Goal: Task Accomplishment & Management: Manage account settings

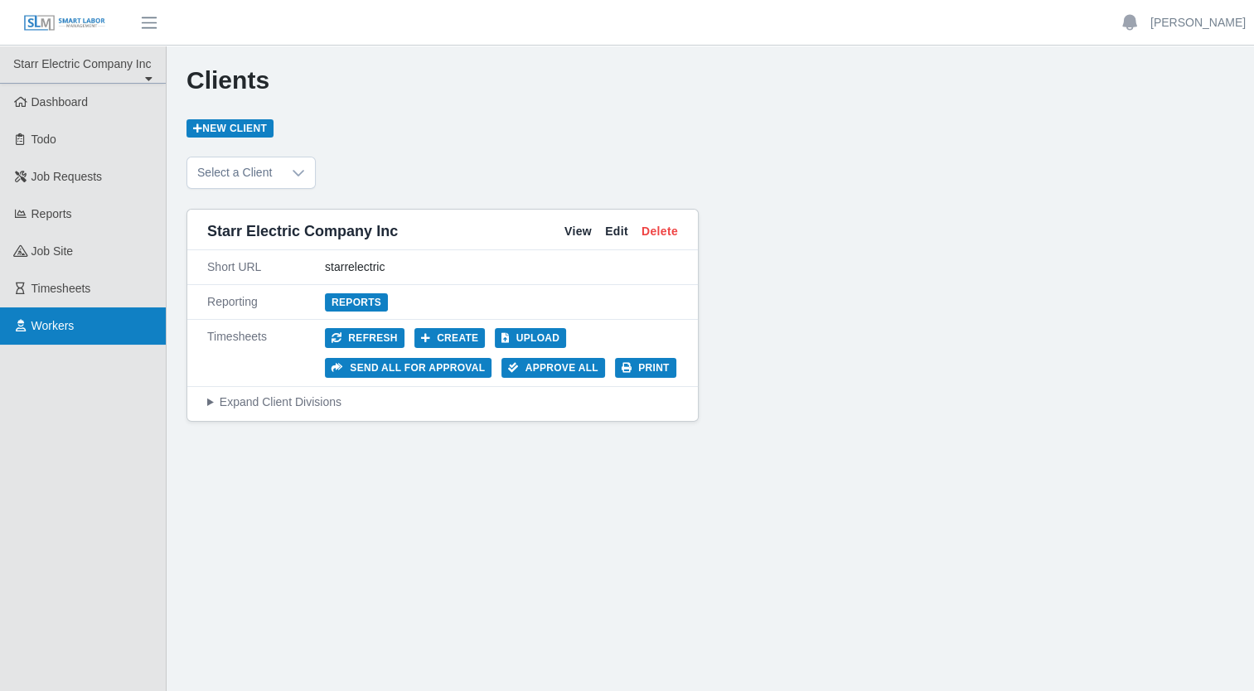
click at [114, 331] on link "Workers" at bounding box center [83, 325] width 166 height 37
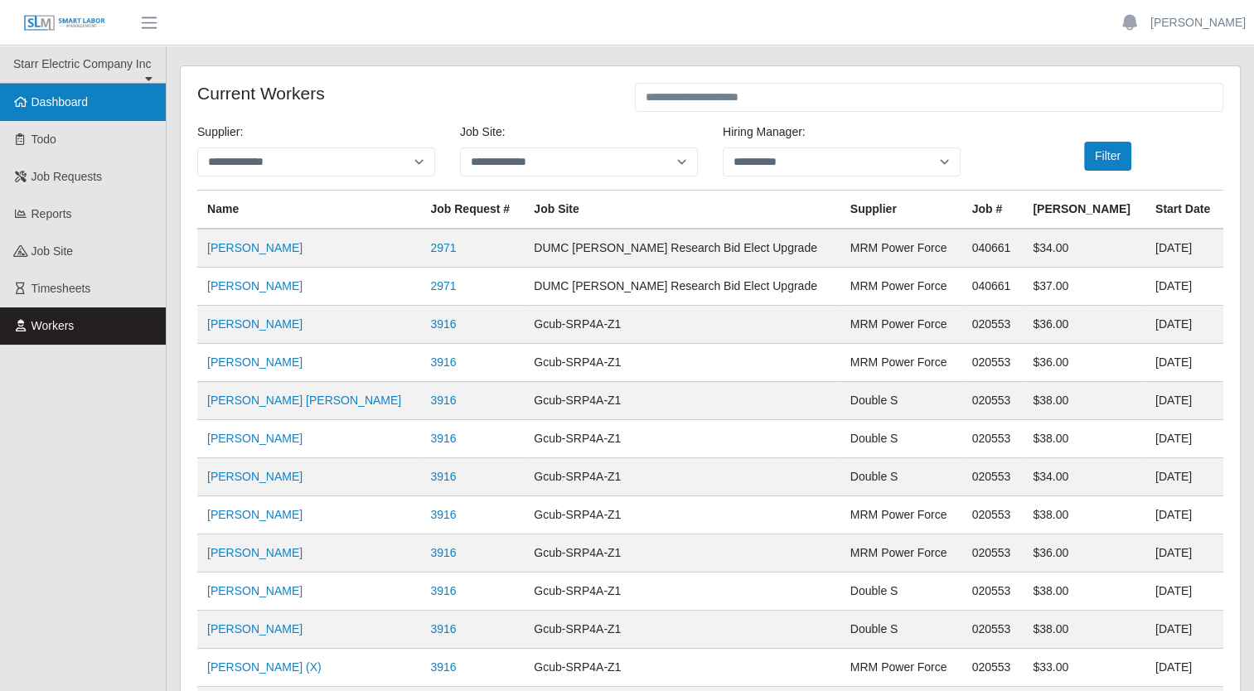
click at [85, 111] on link "Dashboard" at bounding box center [83, 102] width 166 height 37
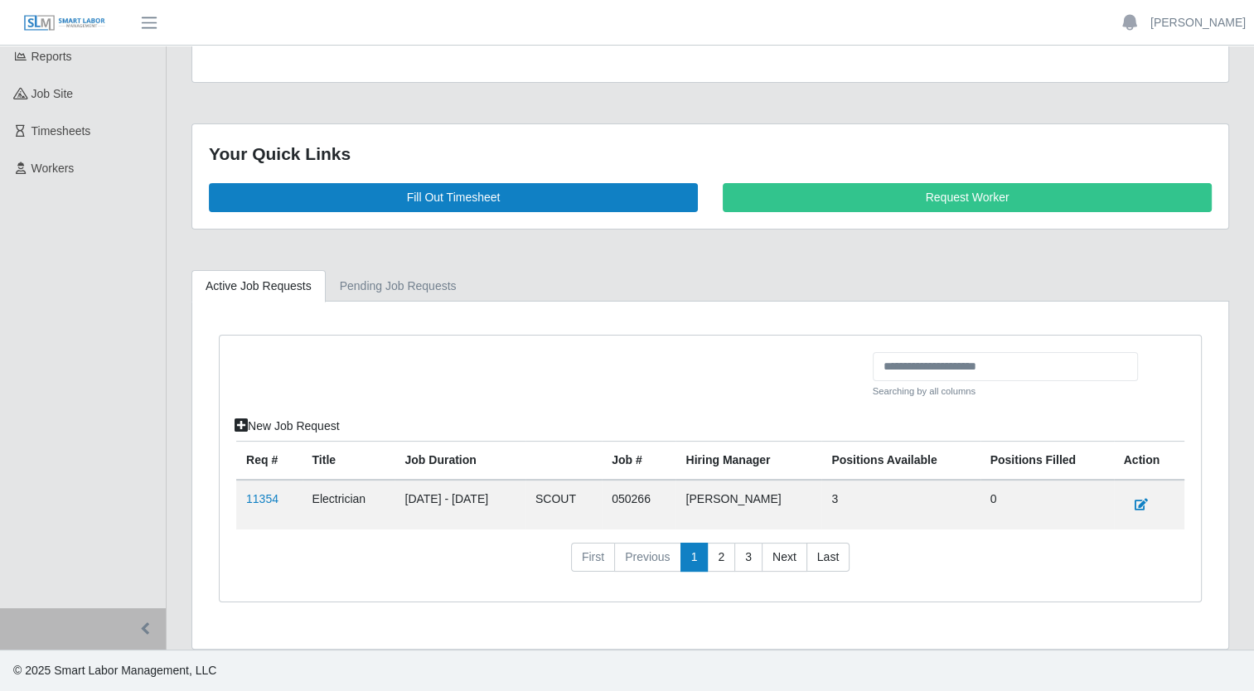
scroll to position [152, 0]
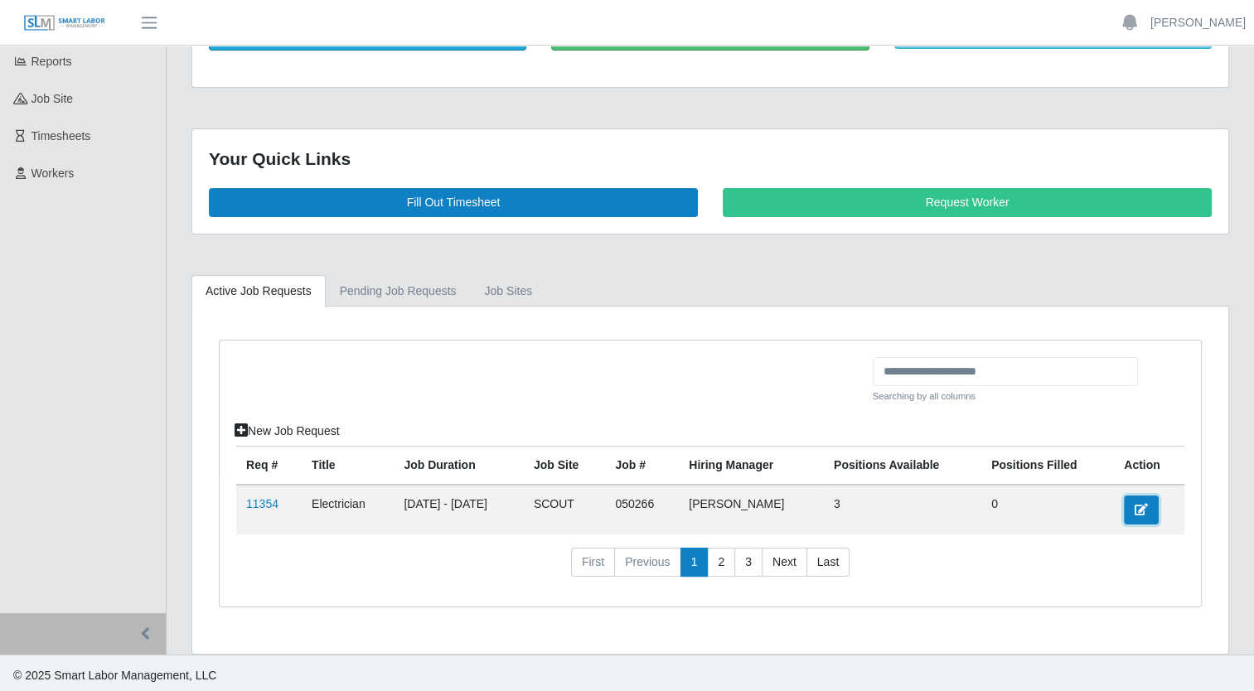
click at [1145, 506] on icon at bounding box center [1141, 510] width 13 height 12
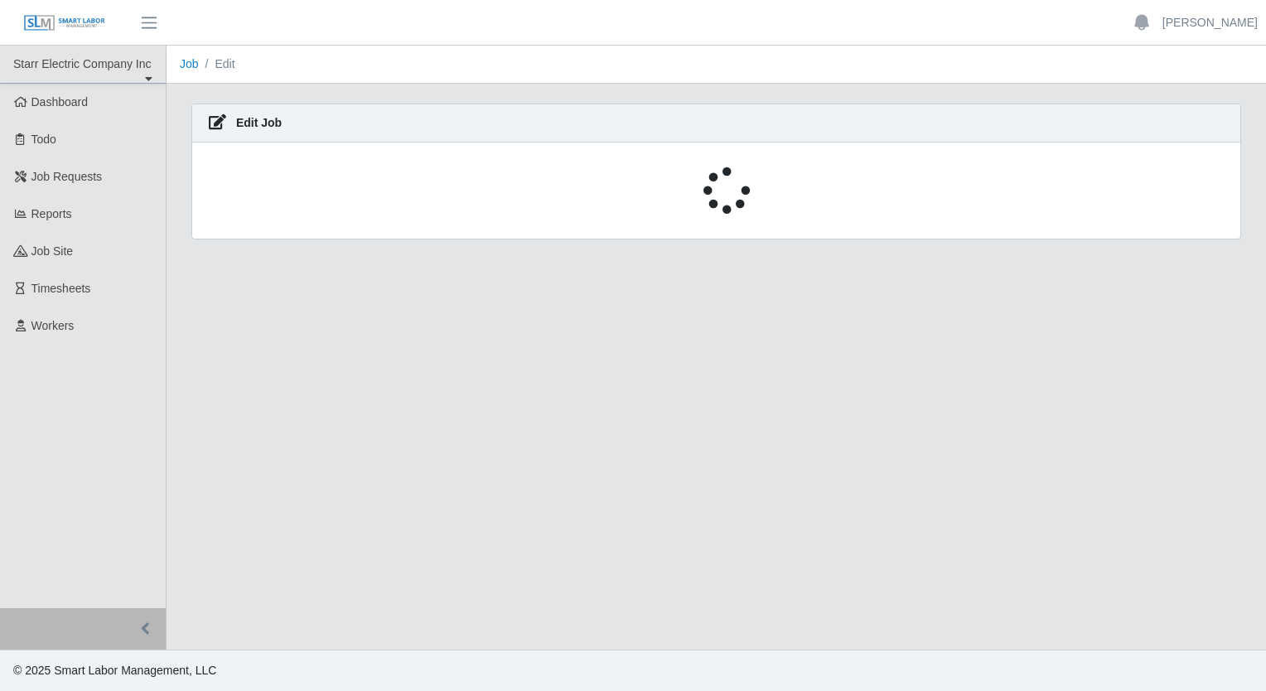
select select "****"
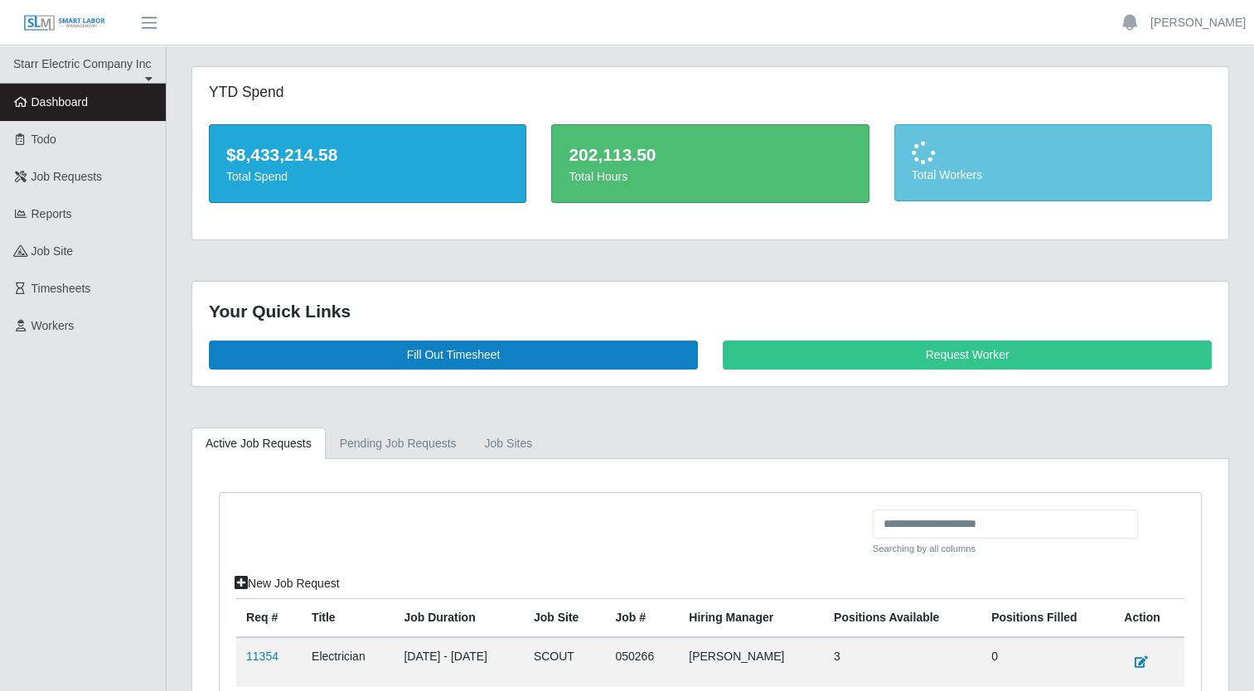
scroll to position [152, 0]
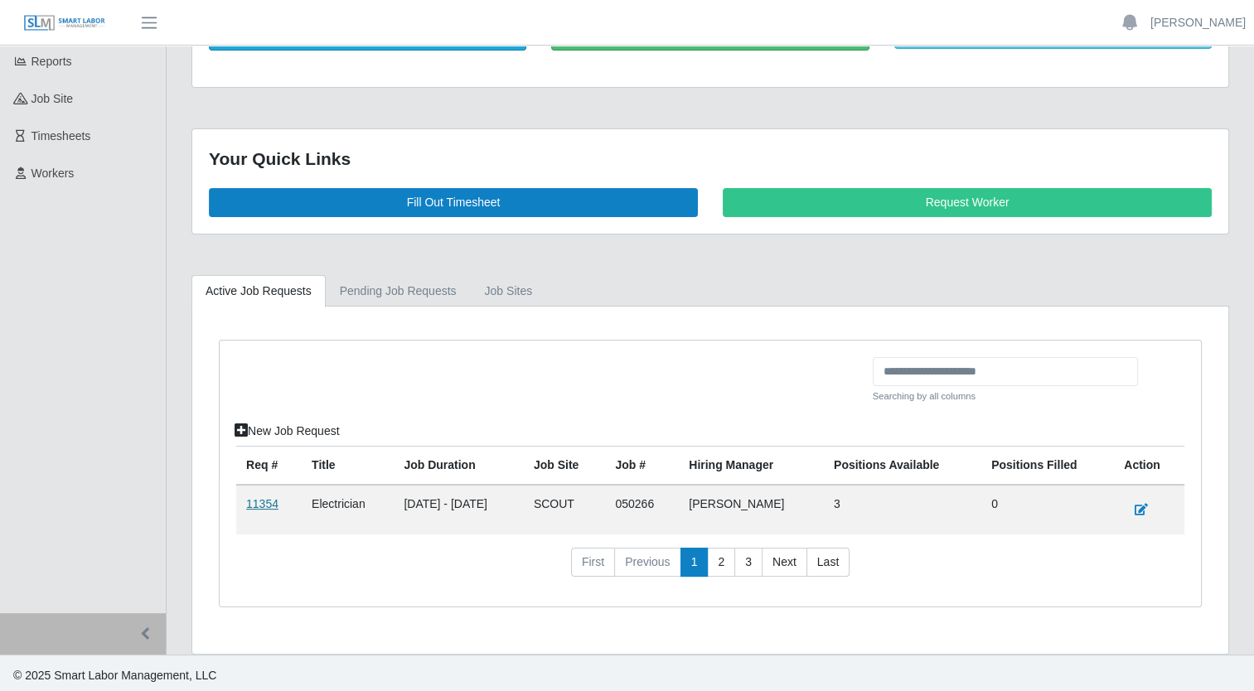
click at [259, 498] on link "11354" at bounding box center [262, 503] width 32 height 13
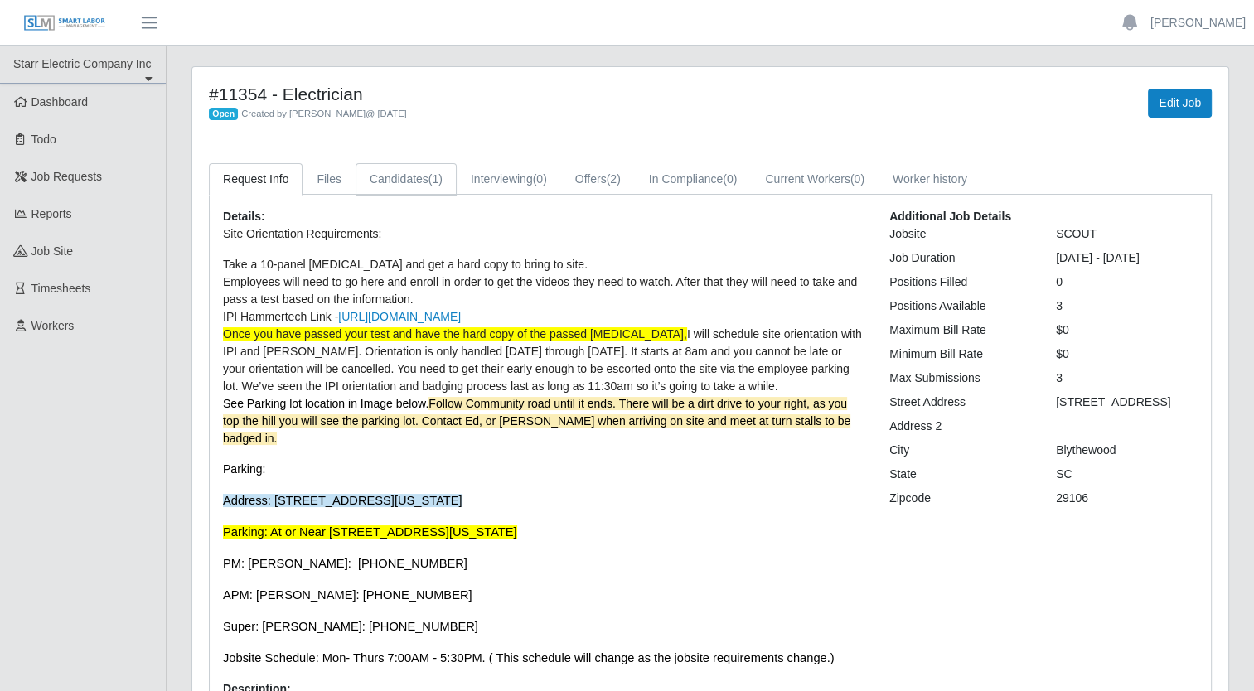
click at [405, 180] on link "Candidates (1)" at bounding box center [406, 179] width 101 height 32
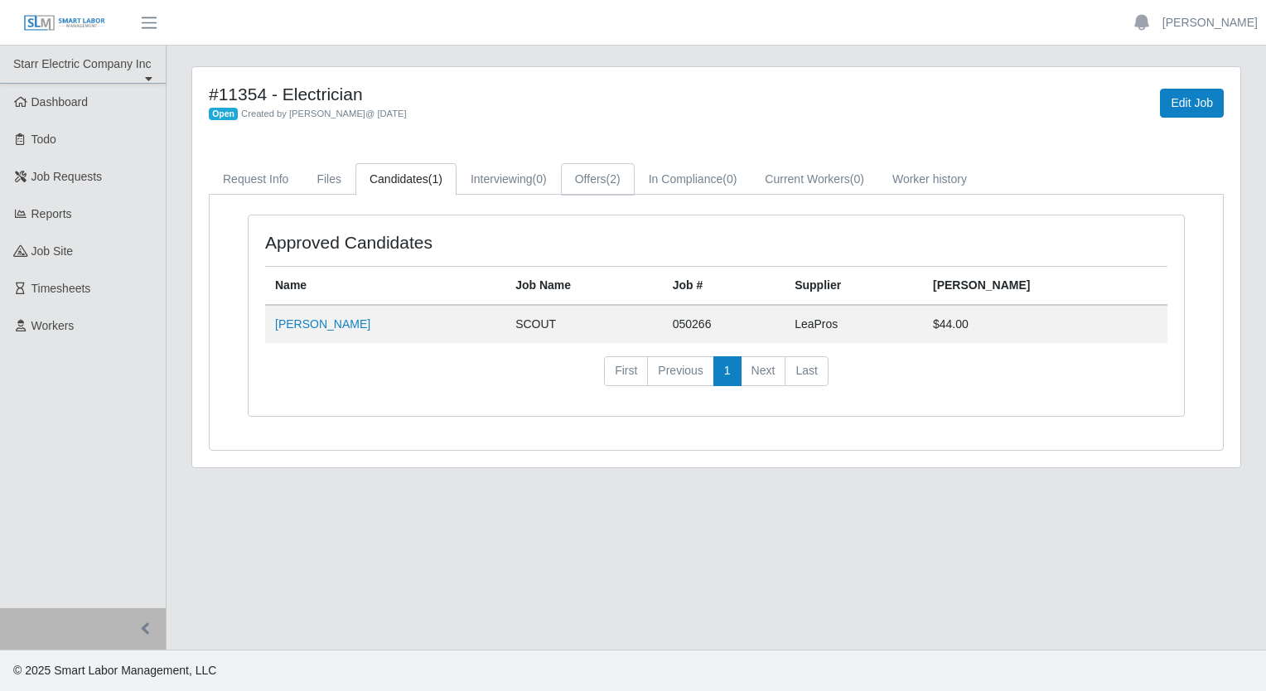
click at [590, 177] on link "Offers (2)" at bounding box center [598, 179] width 74 height 32
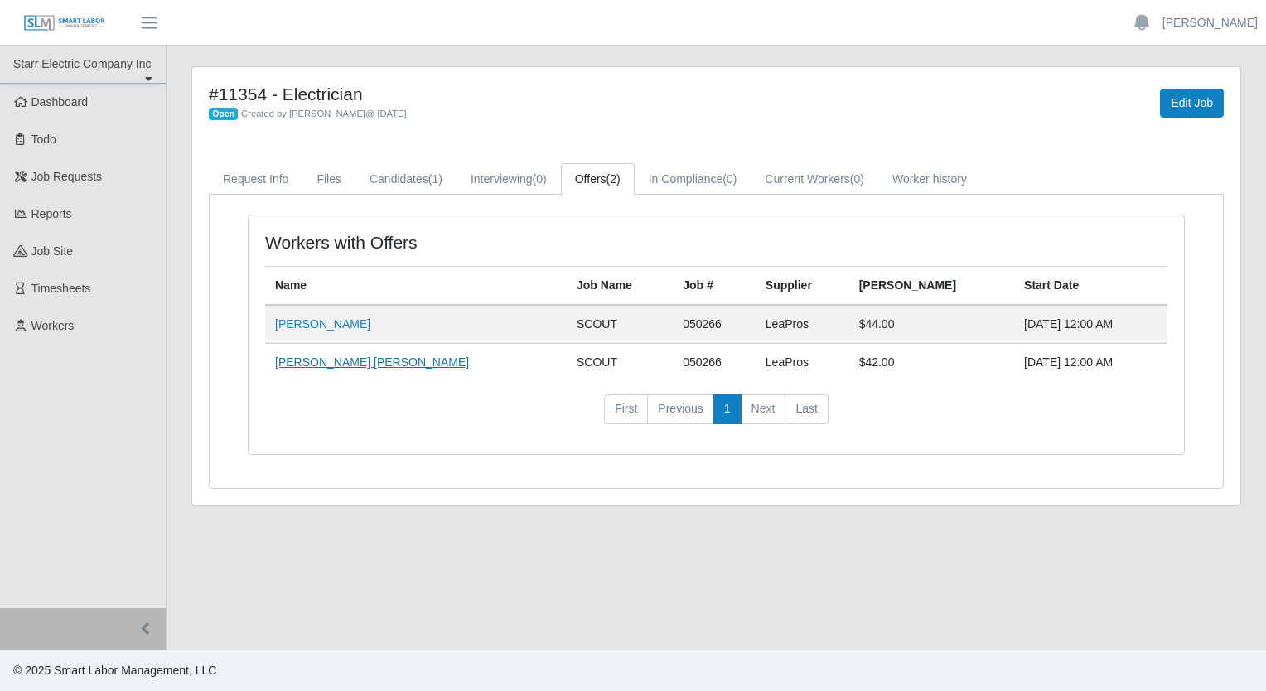
click at [335, 366] on link "[PERSON_NAME] [PERSON_NAME]" at bounding box center [372, 362] width 194 height 13
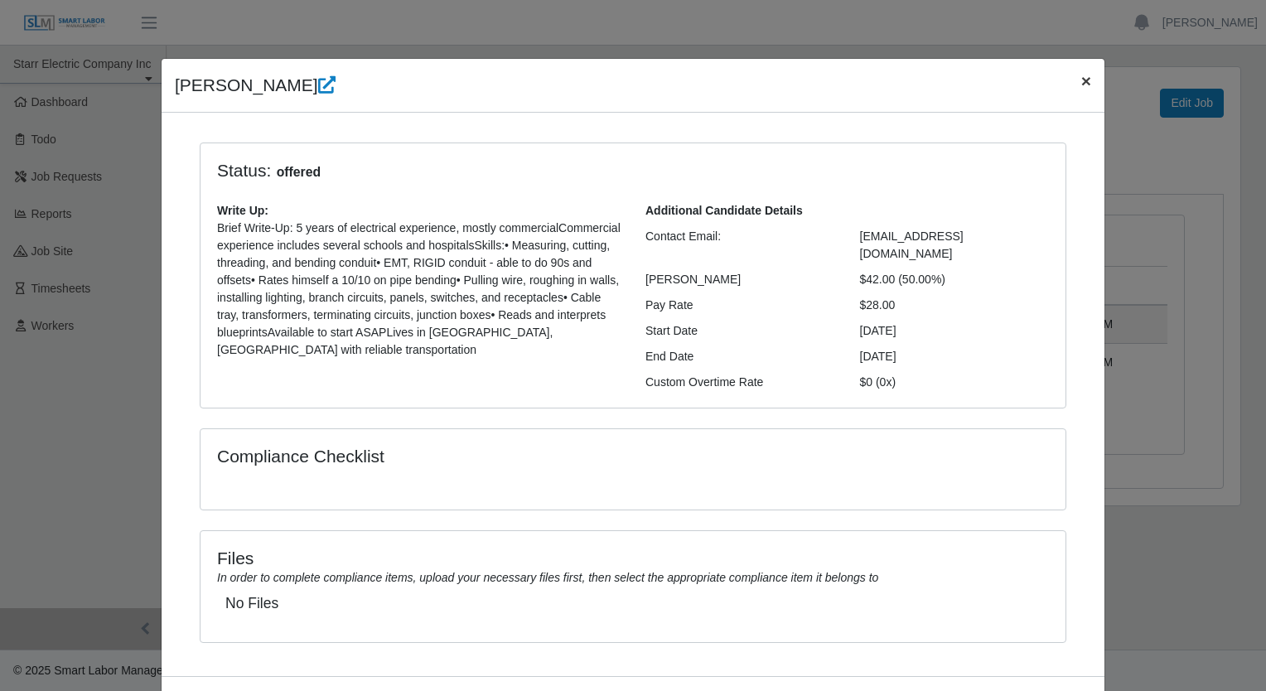
click at [1071, 83] on button "×" at bounding box center [1086, 81] width 36 height 44
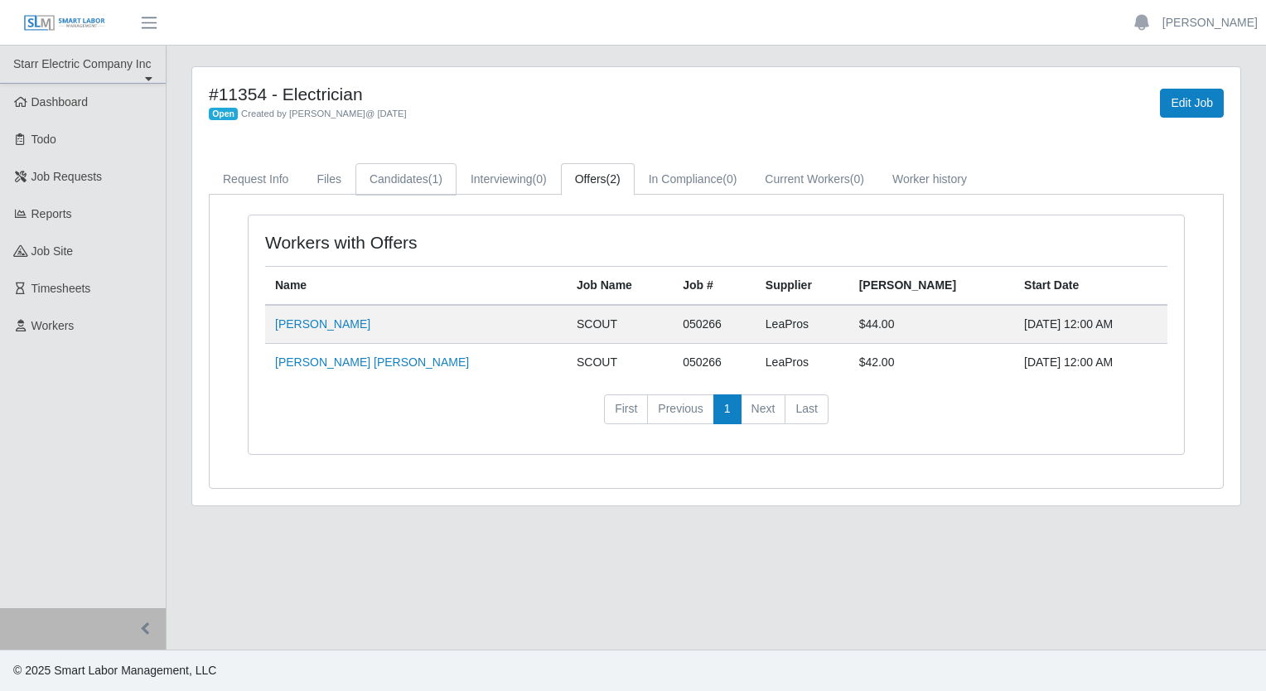
click at [393, 180] on link "Candidates (1)" at bounding box center [406, 179] width 101 height 32
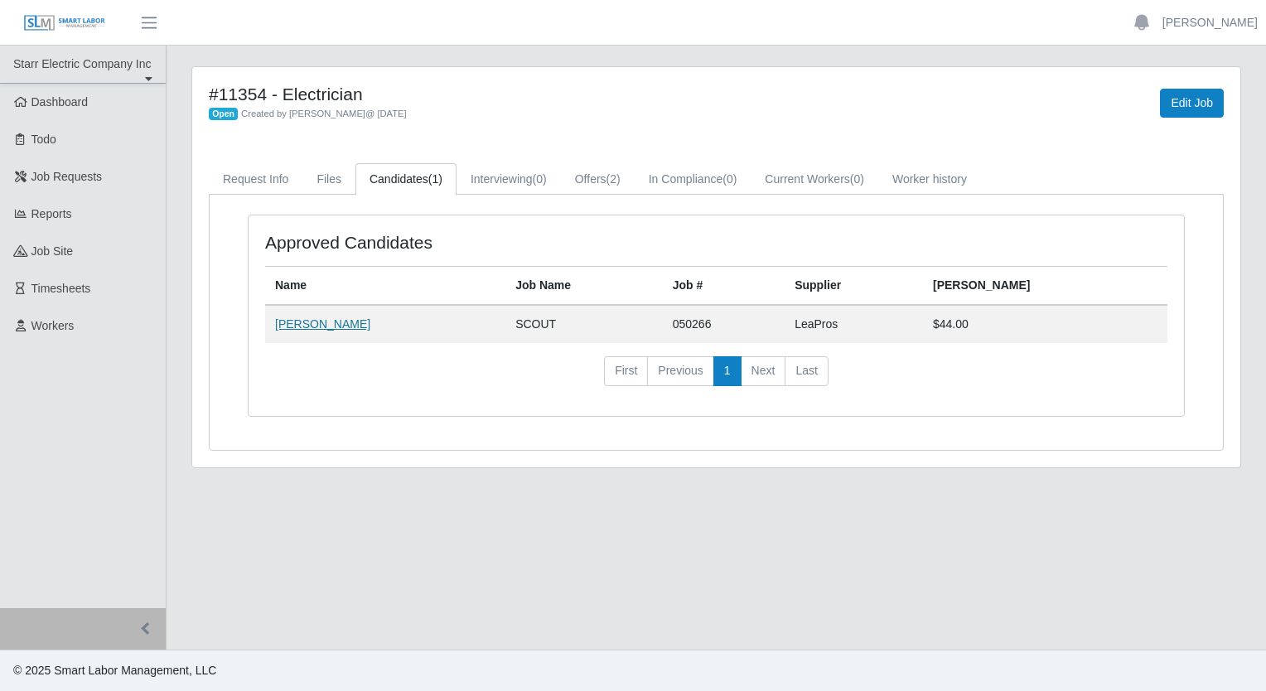
click at [335, 327] on link "[PERSON_NAME]" at bounding box center [322, 323] width 95 height 13
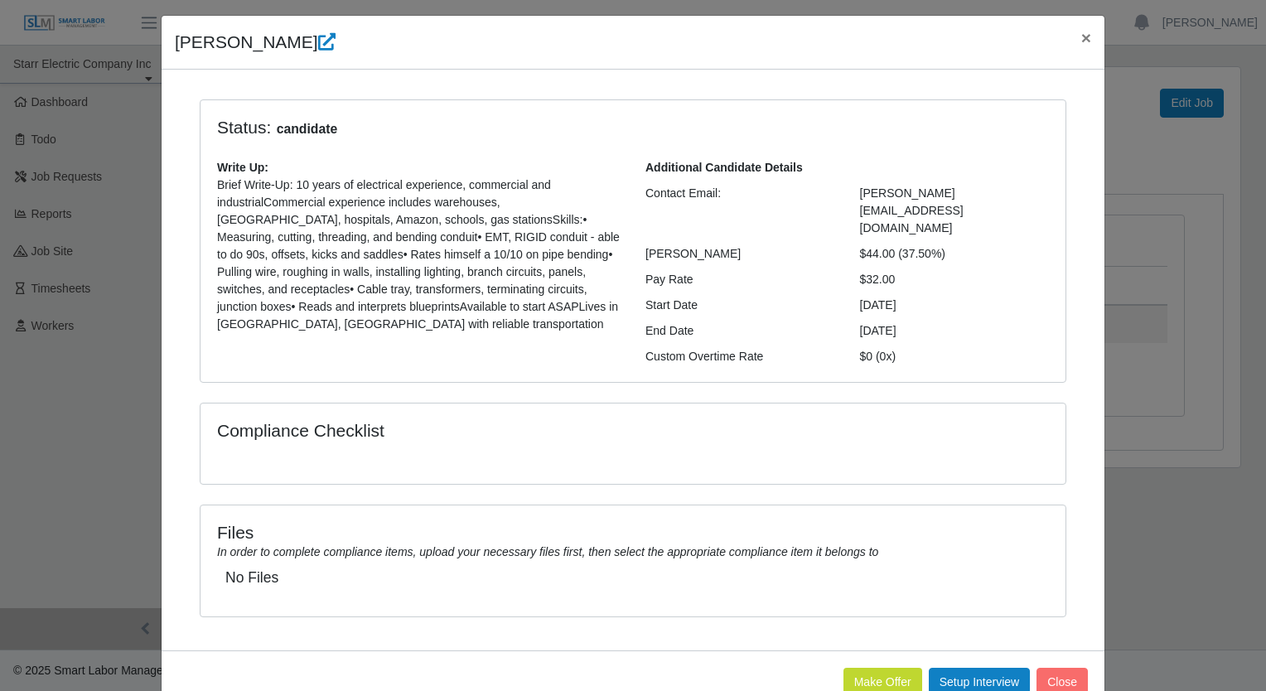
scroll to position [67, 0]
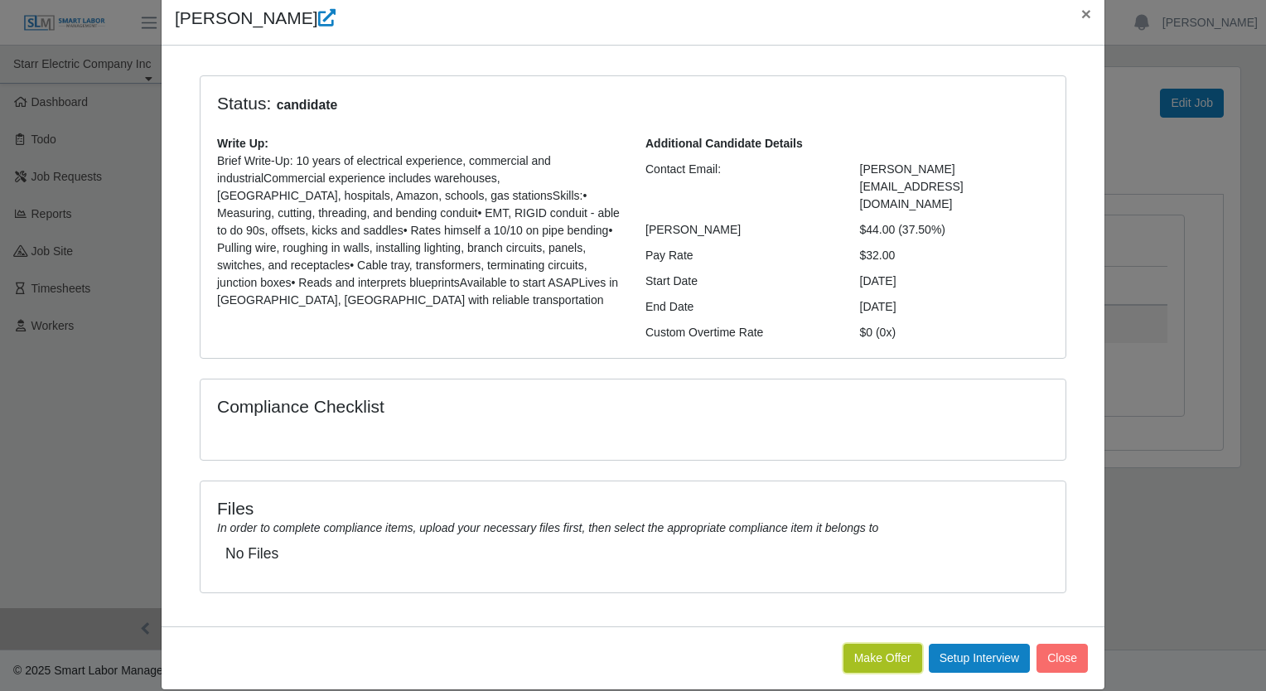
click at [853, 644] on button "Make Offer" at bounding box center [883, 658] width 79 height 29
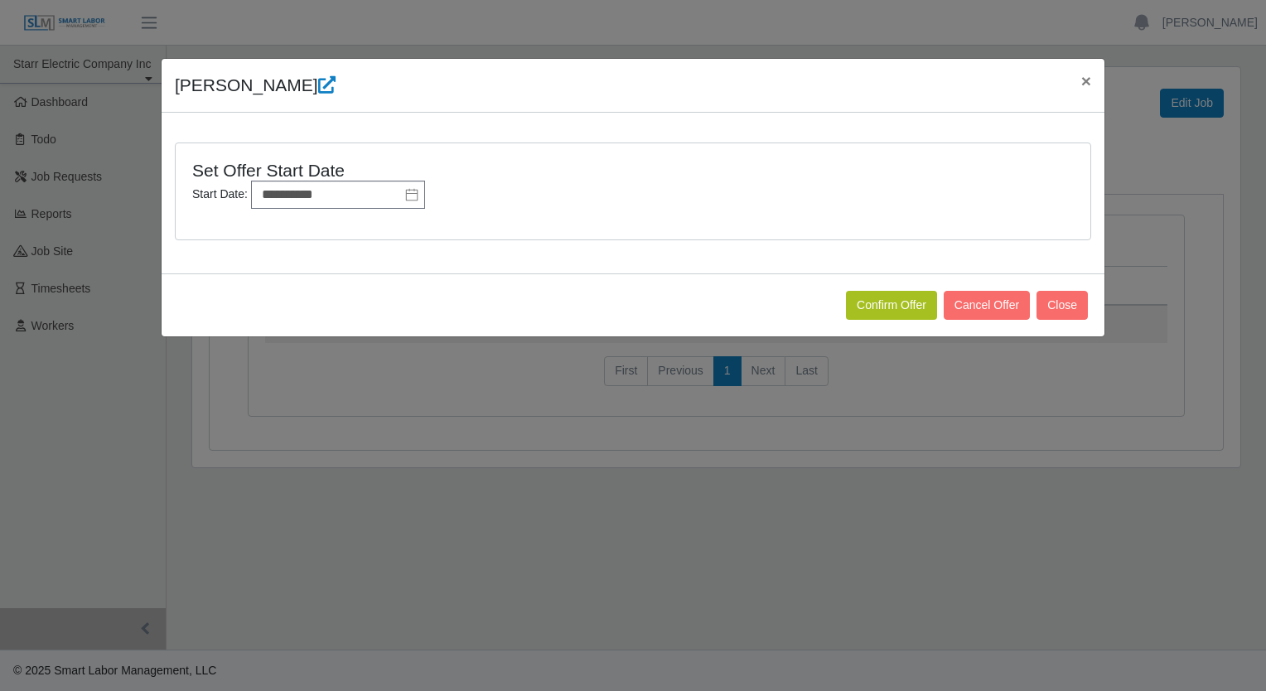
scroll to position [0, 0]
click at [405, 191] on icon at bounding box center [411, 194] width 13 height 13
click at [407, 191] on icon at bounding box center [411, 194] width 13 height 13
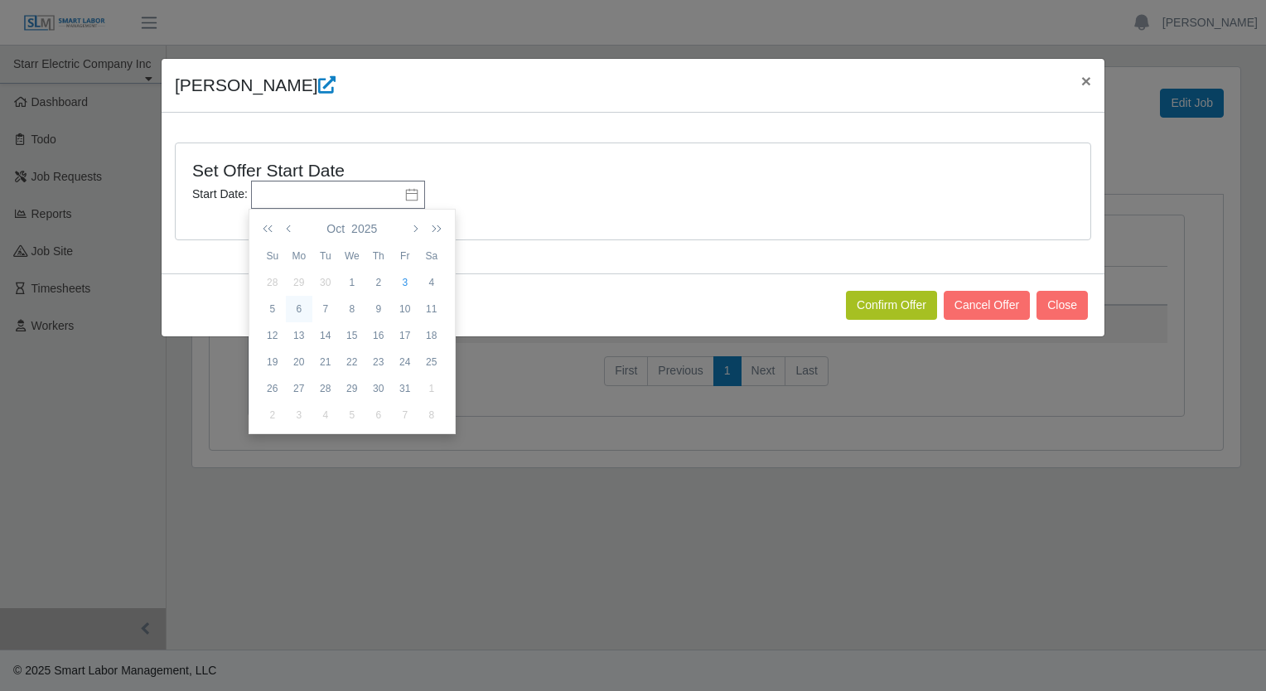
click at [291, 308] on div "6" at bounding box center [299, 309] width 27 height 15
type input "**********"
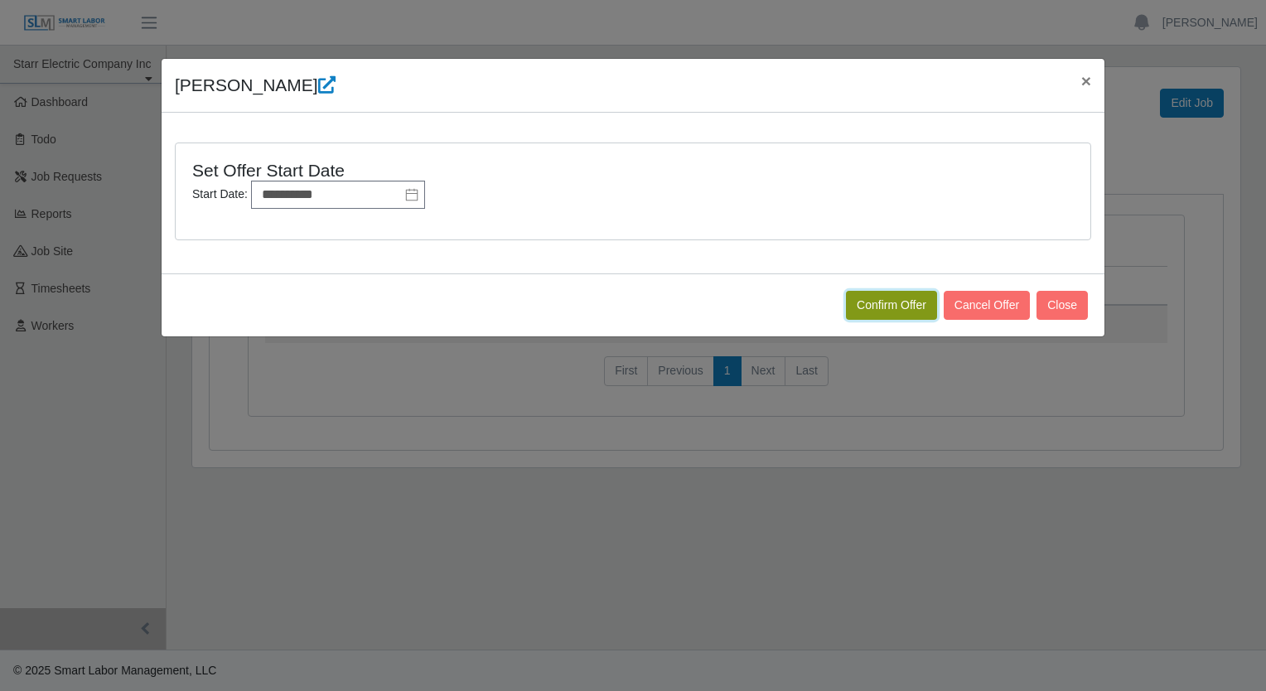
click at [859, 304] on button "Confirm Offer" at bounding box center [891, 305] width 91 height 29
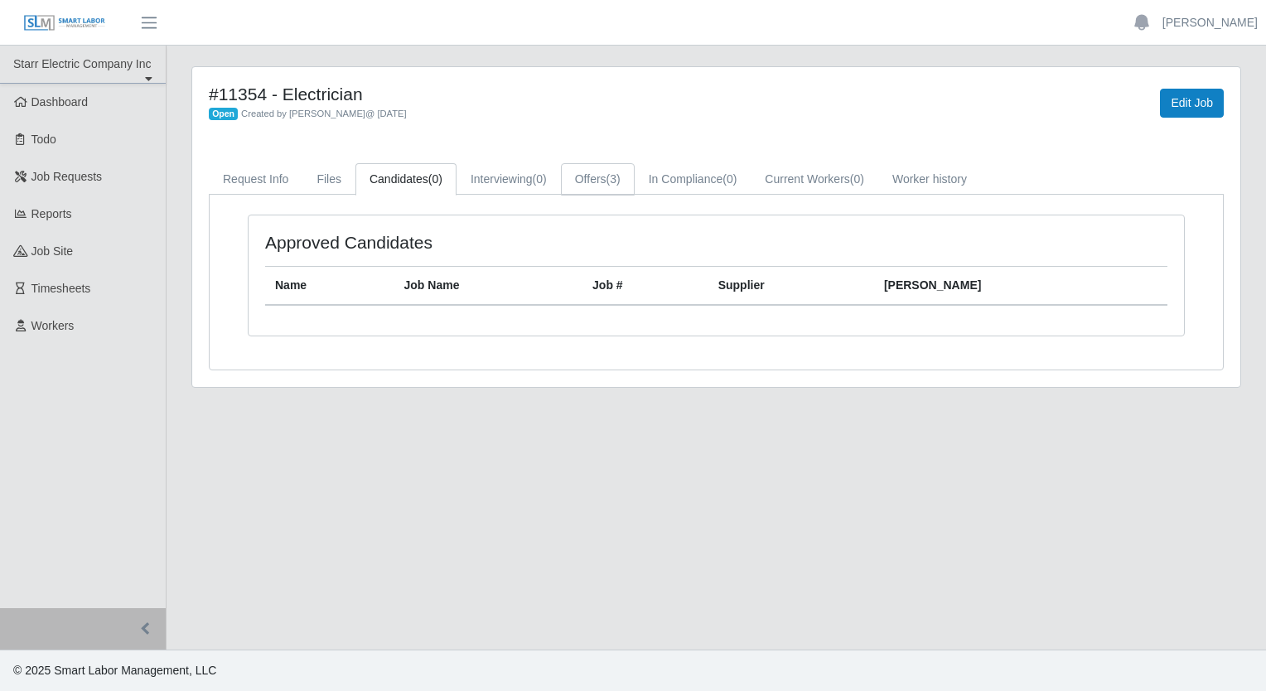
click at [582, 184] on link "Offers (3)" at bounding box center [598, 179] width 74 height 32
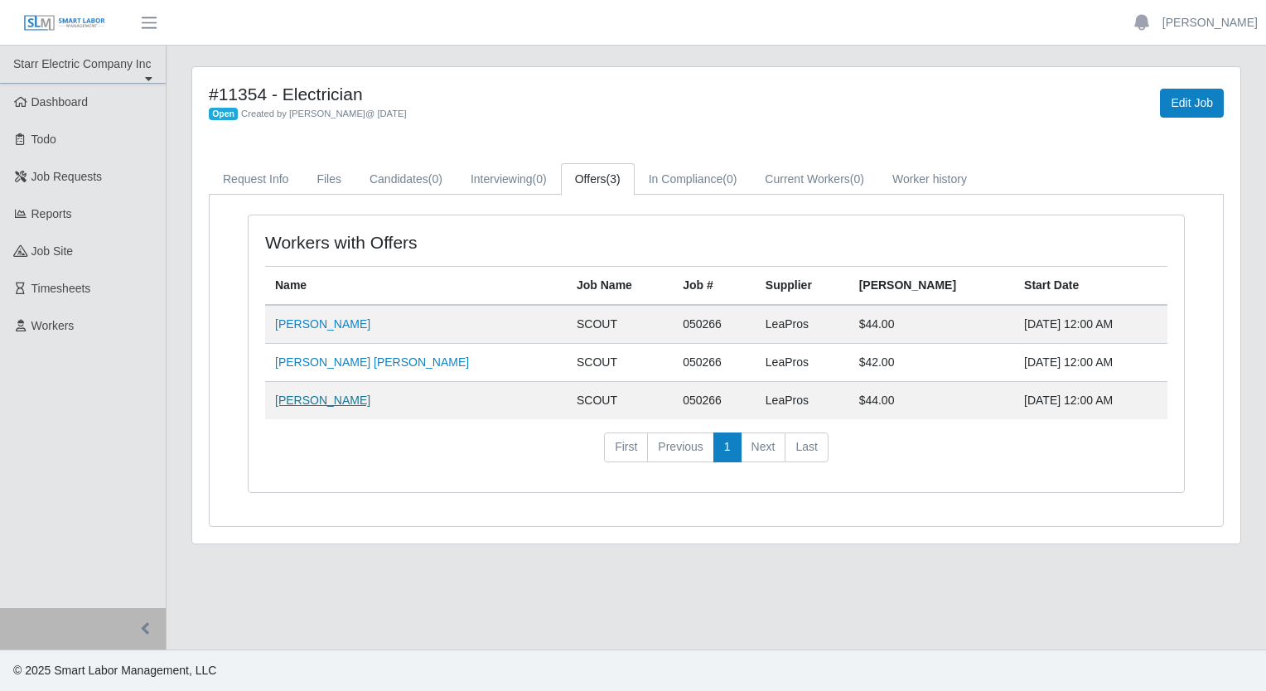
click at [338, 398] on link "[PERSON_NAME]" at bounding box center [322, 400] width 95 height 13
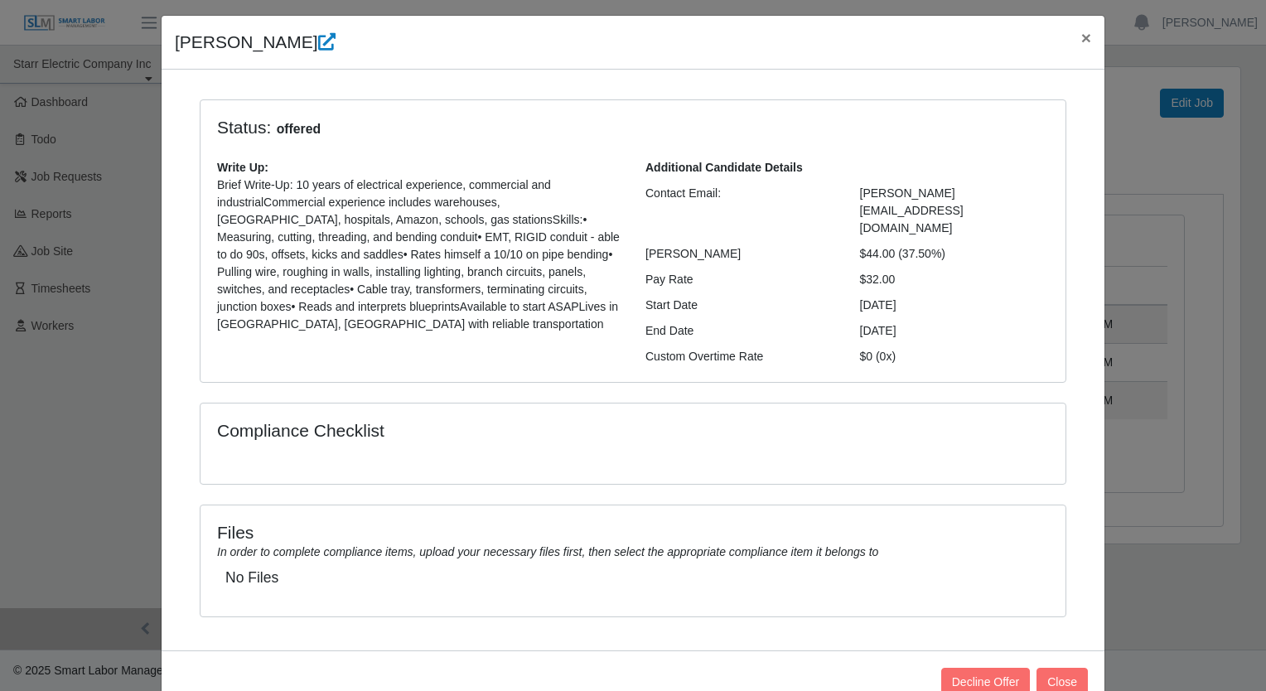
scroll to position [67, 0]
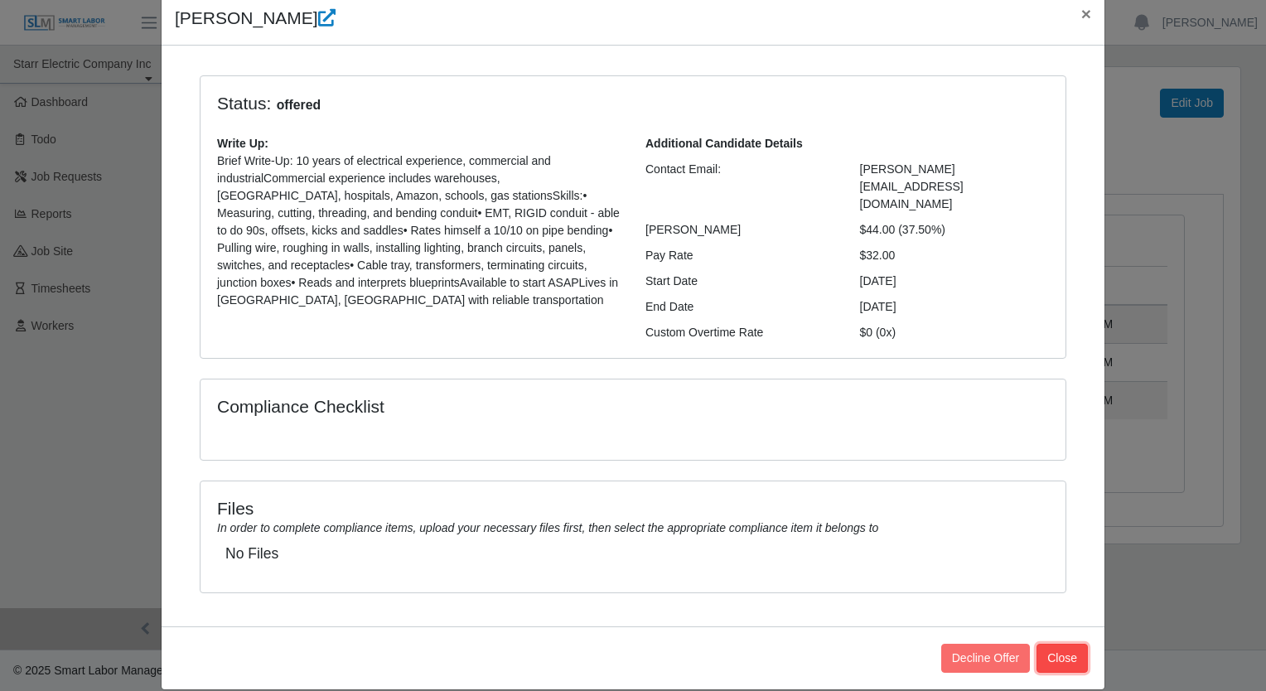
click at [1067, 644] on button "Close" at bounding box center [1062, 658] width 51 height 29
